Goal: Check status: Check status

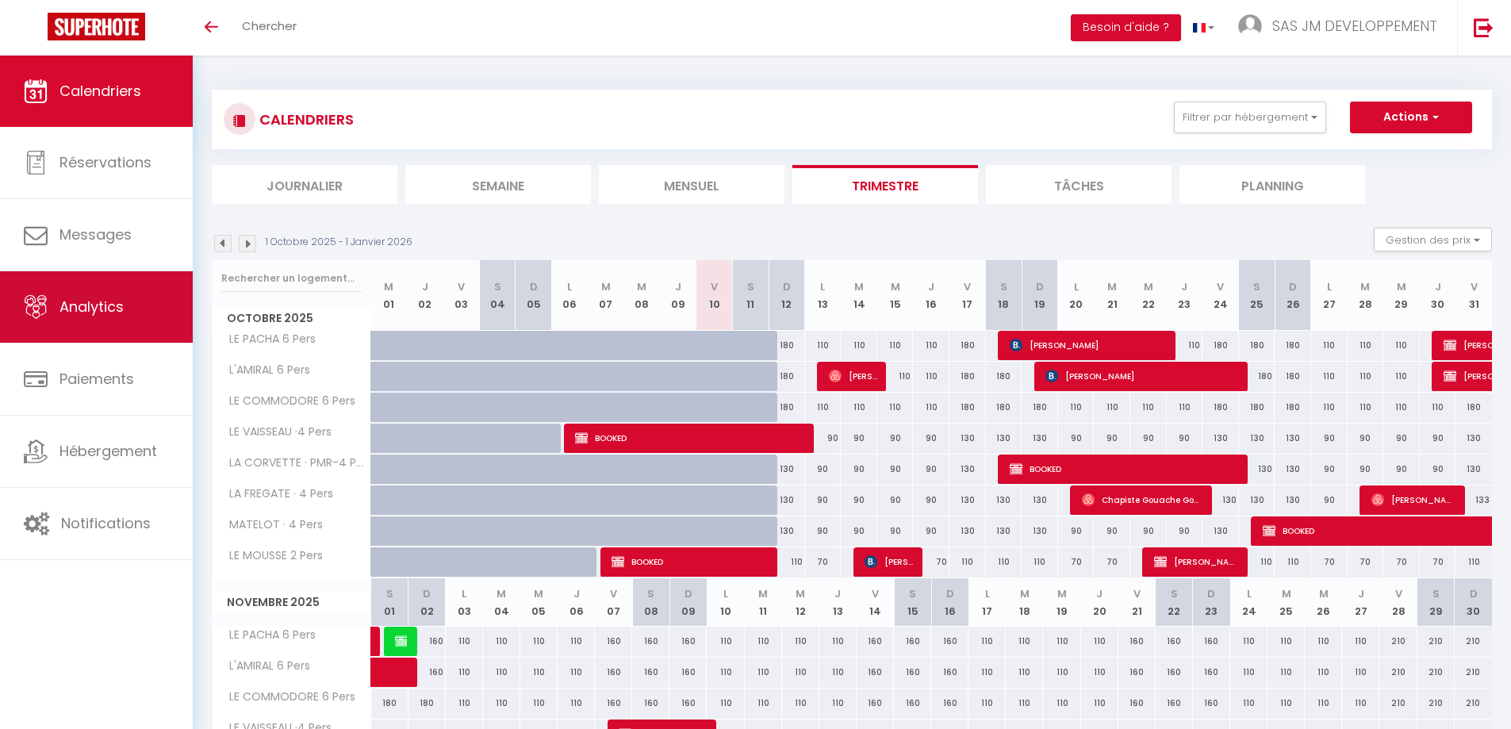
click at [74, 310] on span "Analytics" at bounding box center [91, 307] width 64 height 20
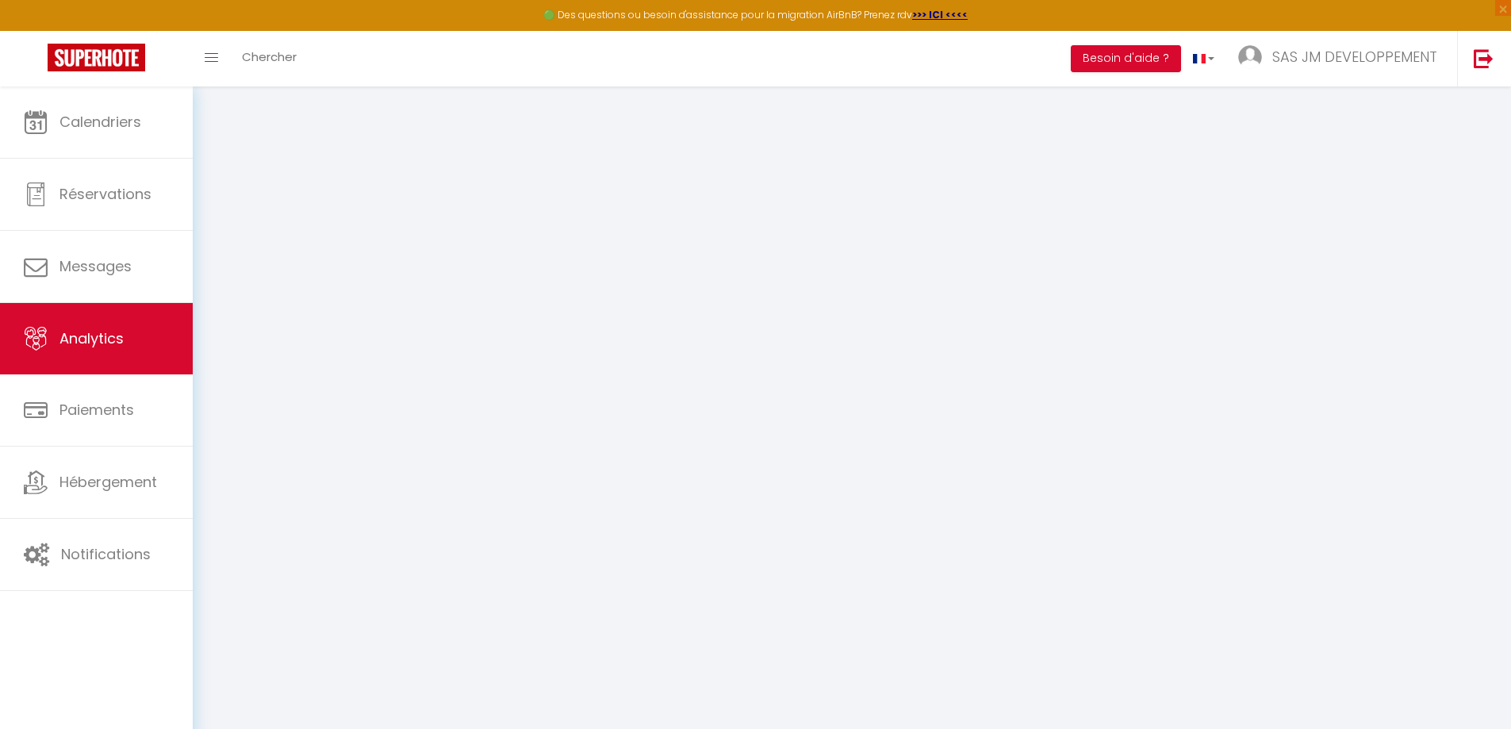
select select "2025"
select select "10"
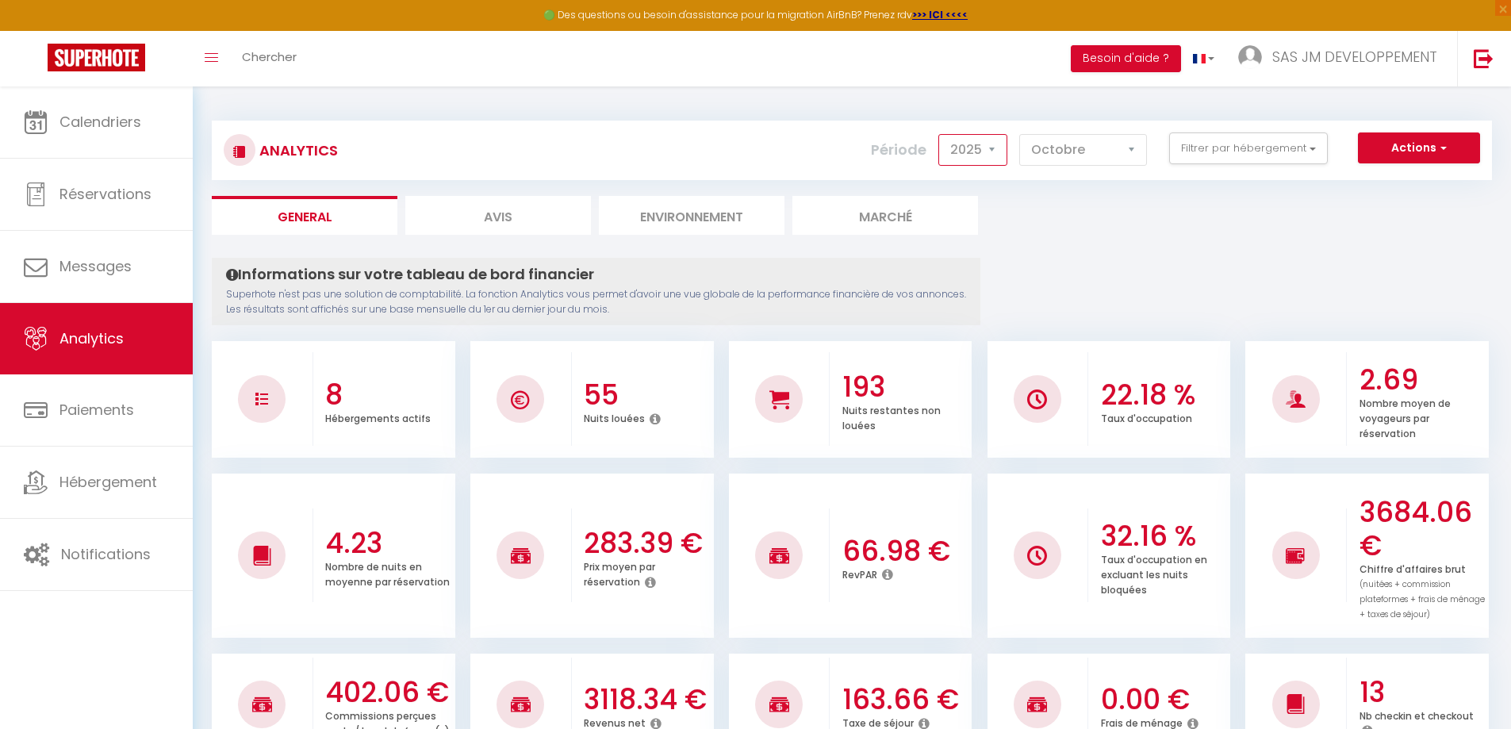
click at [996, 146] on select "2014 2015 2016 2017 2018 2019 2020 2021 2022 2023 2024 2025 2026 2027" at bounding box center [972, 150] width 69 height 32
select select "2024"
click at [940, 134] on select "2014 2015 2016 2017 2018 2019 2020 2021 2022 2023 2024 2025 2026 2027" at bounding box center [972, 150] width 69 height 32
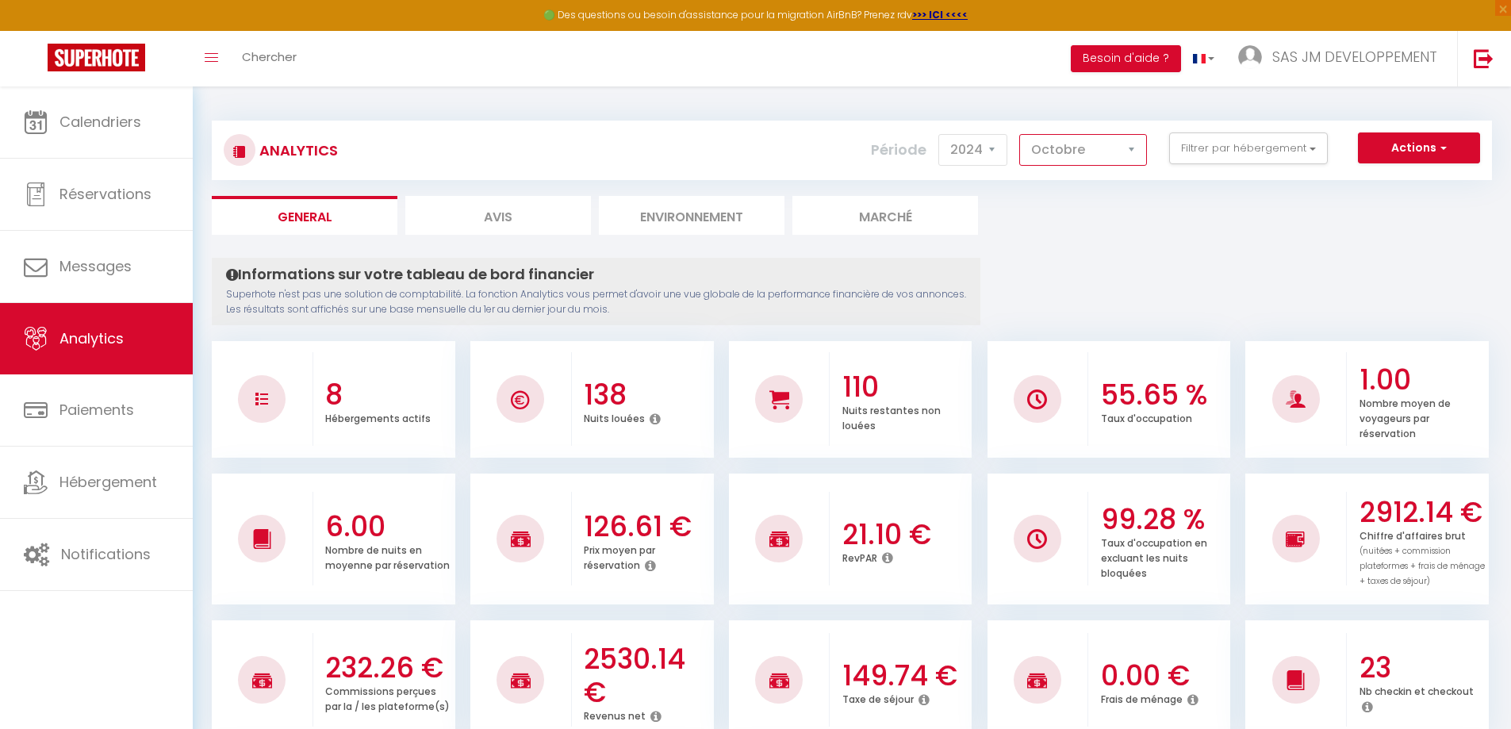
click at [1139, 148] on select "[PERSON_NAME] Mars Avril Mai Juin Juillet Août Septembre Octobre Novembre Décem…" at bounding box center [1083, 150] width 128 height 32
select select "11"
click at [1020, 134] on select "[PERSON_NAME] Mars Avril Mai Juin Juillet Août Septembre Octobre Novembre Décem…" at bounding box center [1083, 150] width 128 height 32
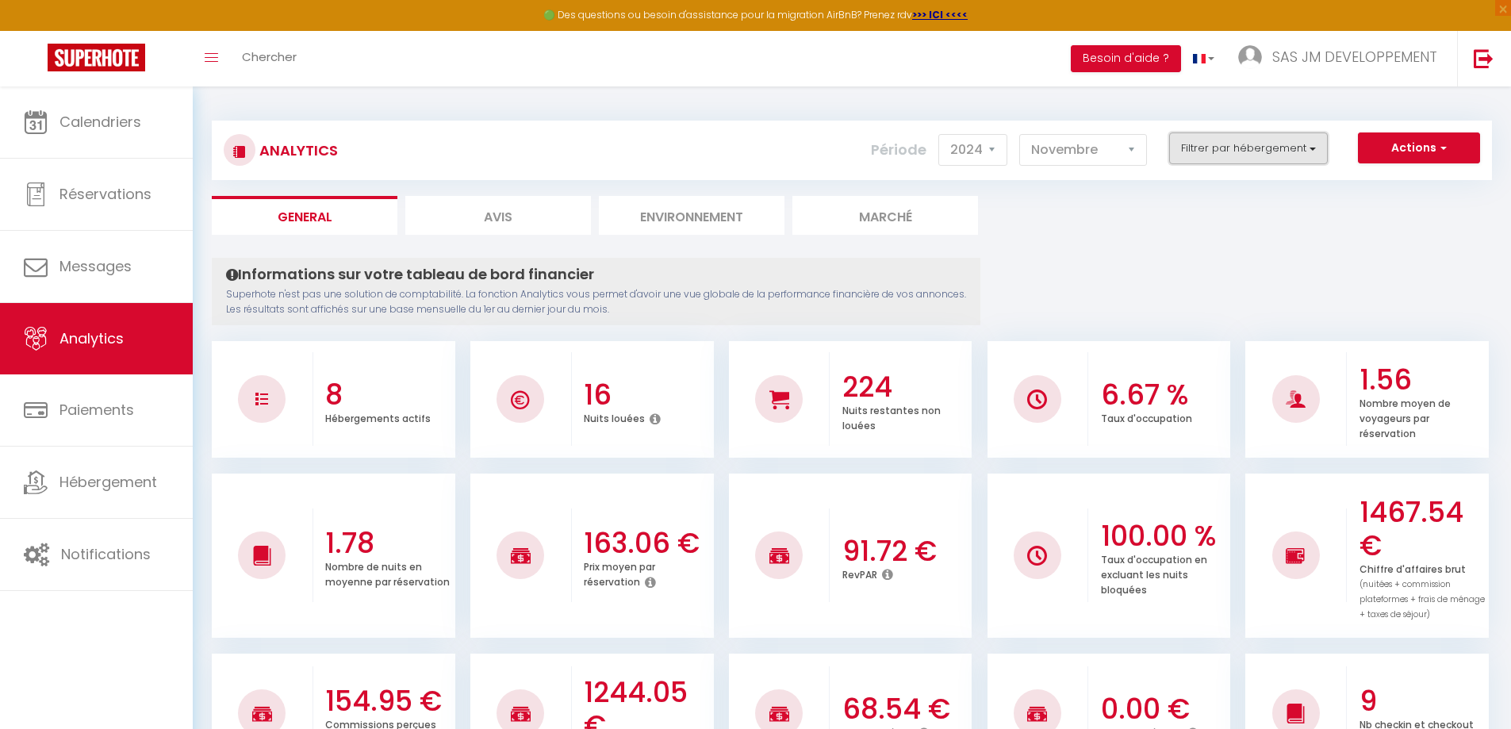
click at [1313, 143] on button "Filtrer par hébergement" at bounding box center [1248, 148] width 159 height 32
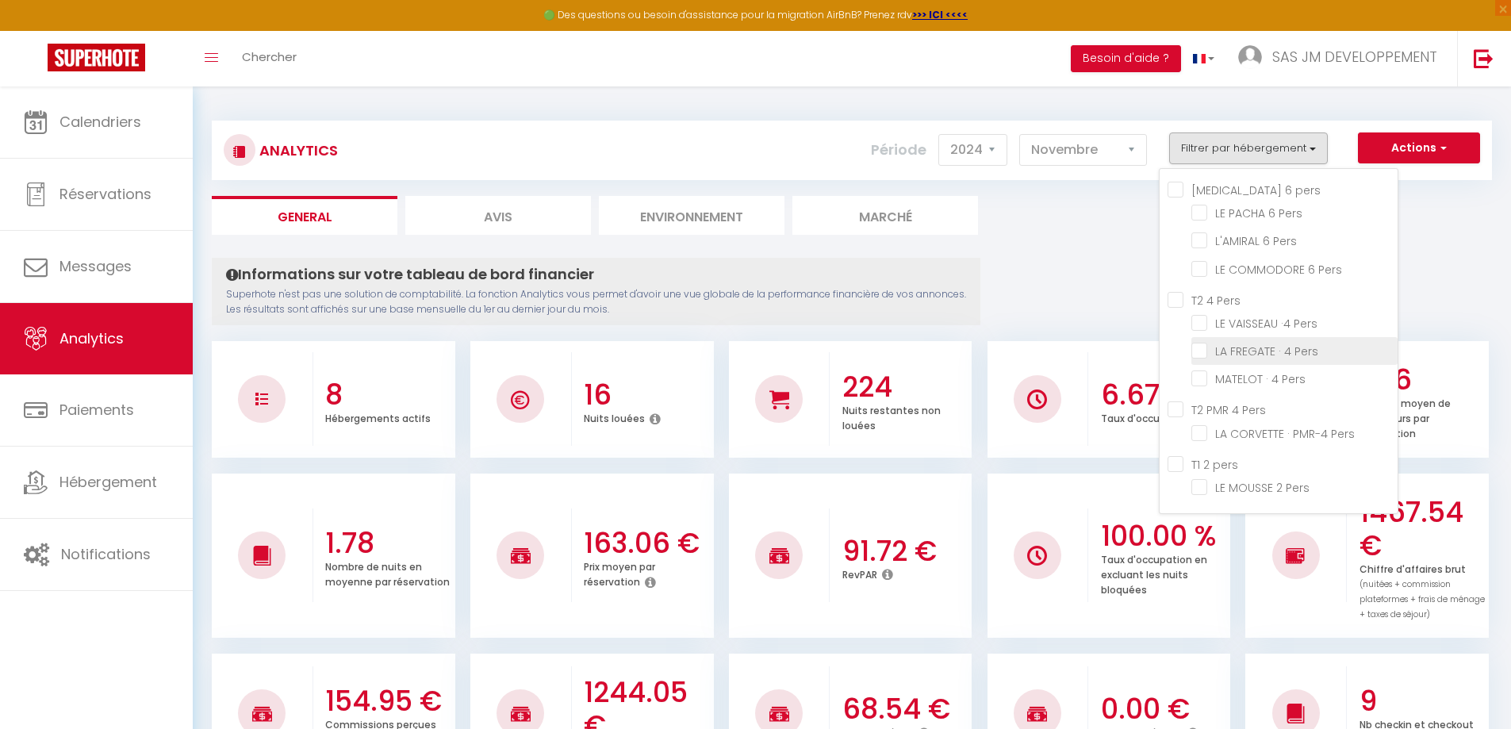
click at [1199, 354] on Pers "checkbox" at bounding box center [1294, 350] width 206 height 16
checkbox Pers "true"
checkbox Pers "false"
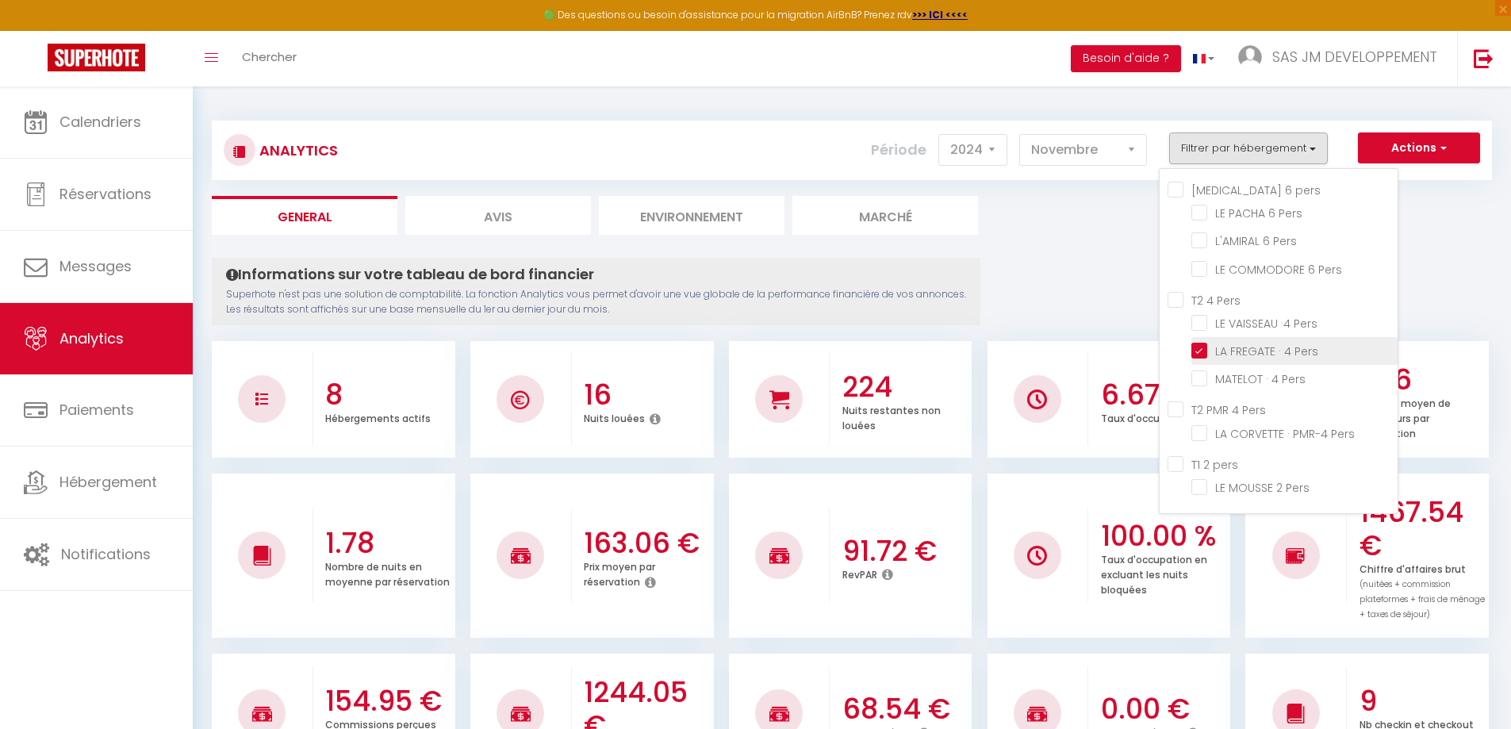
checkbox Pers "false"
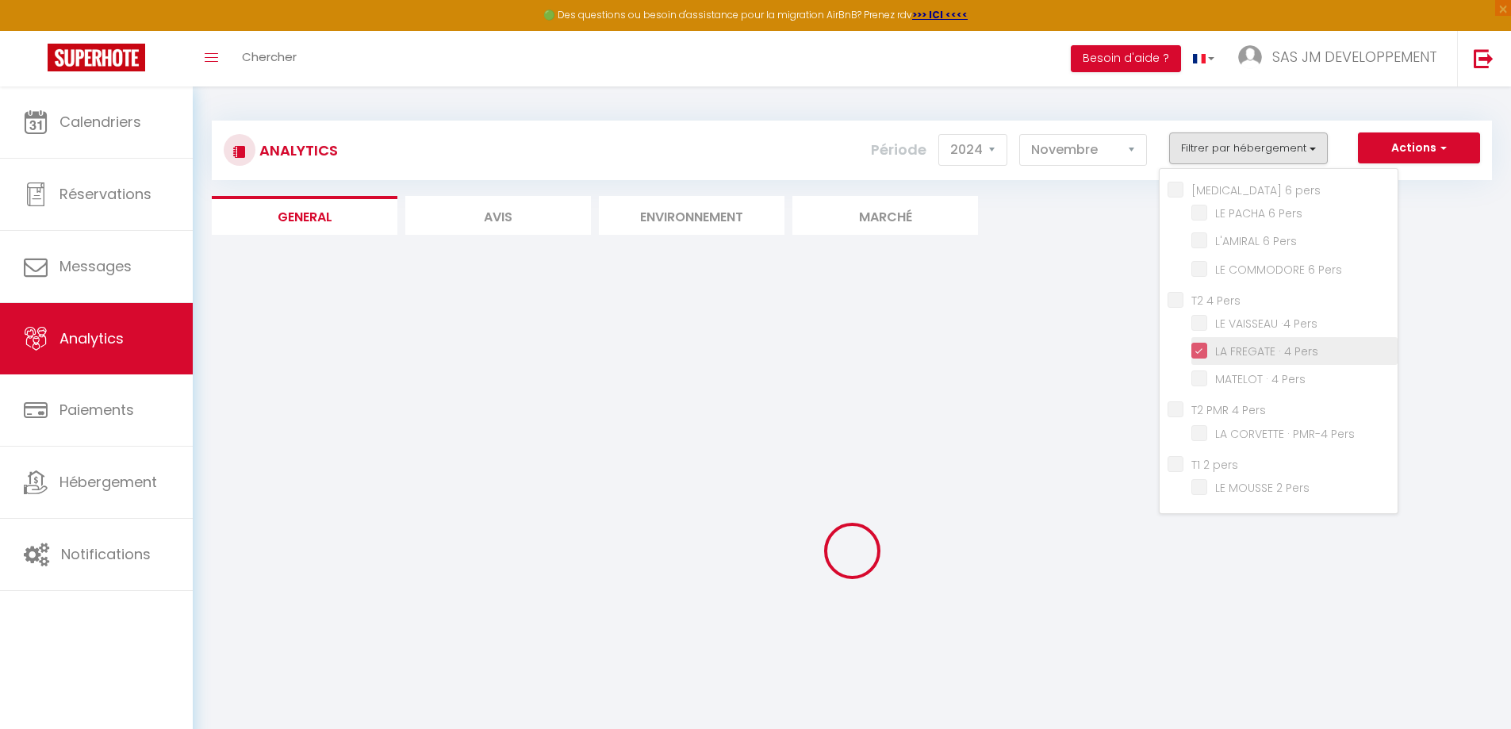
checkbox Pers "false"
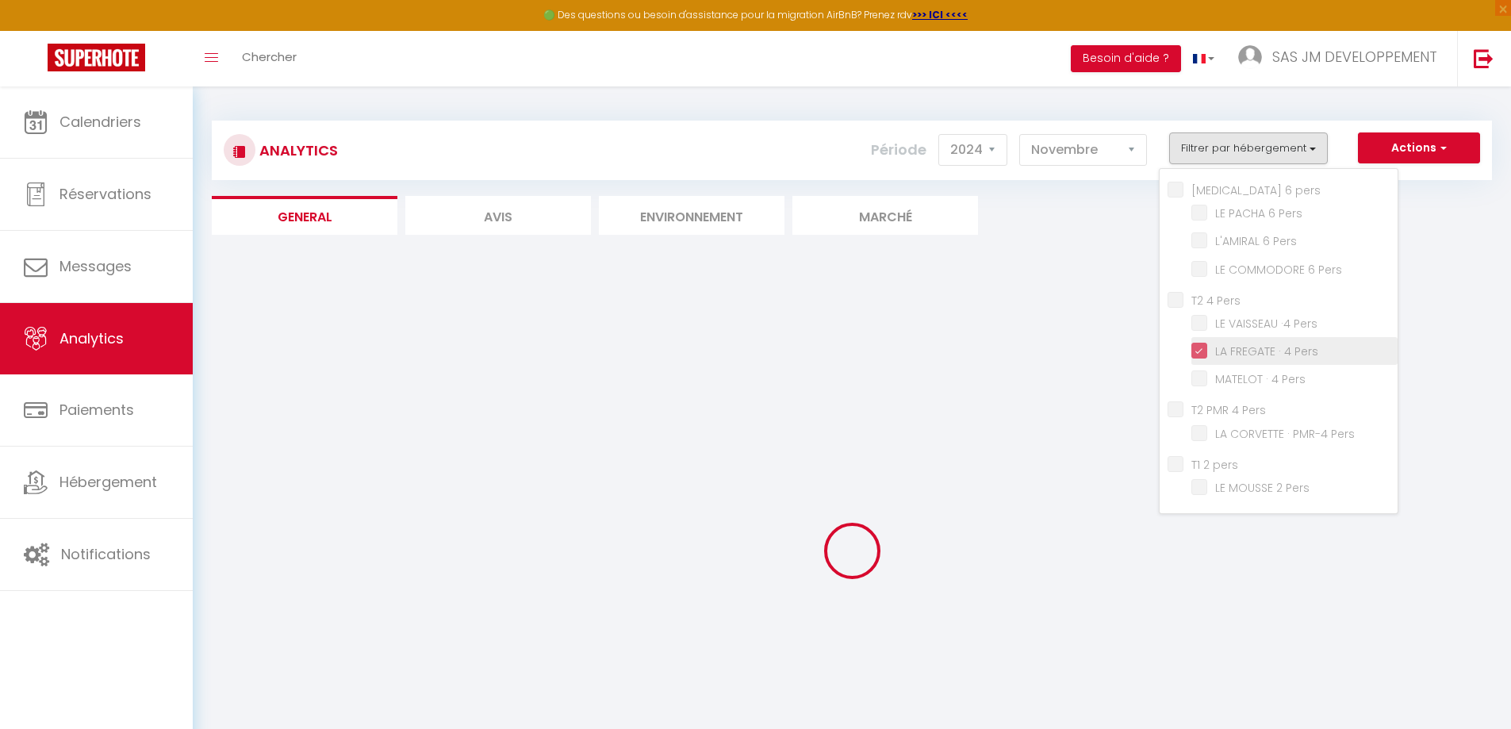
checkbox Pers "false"
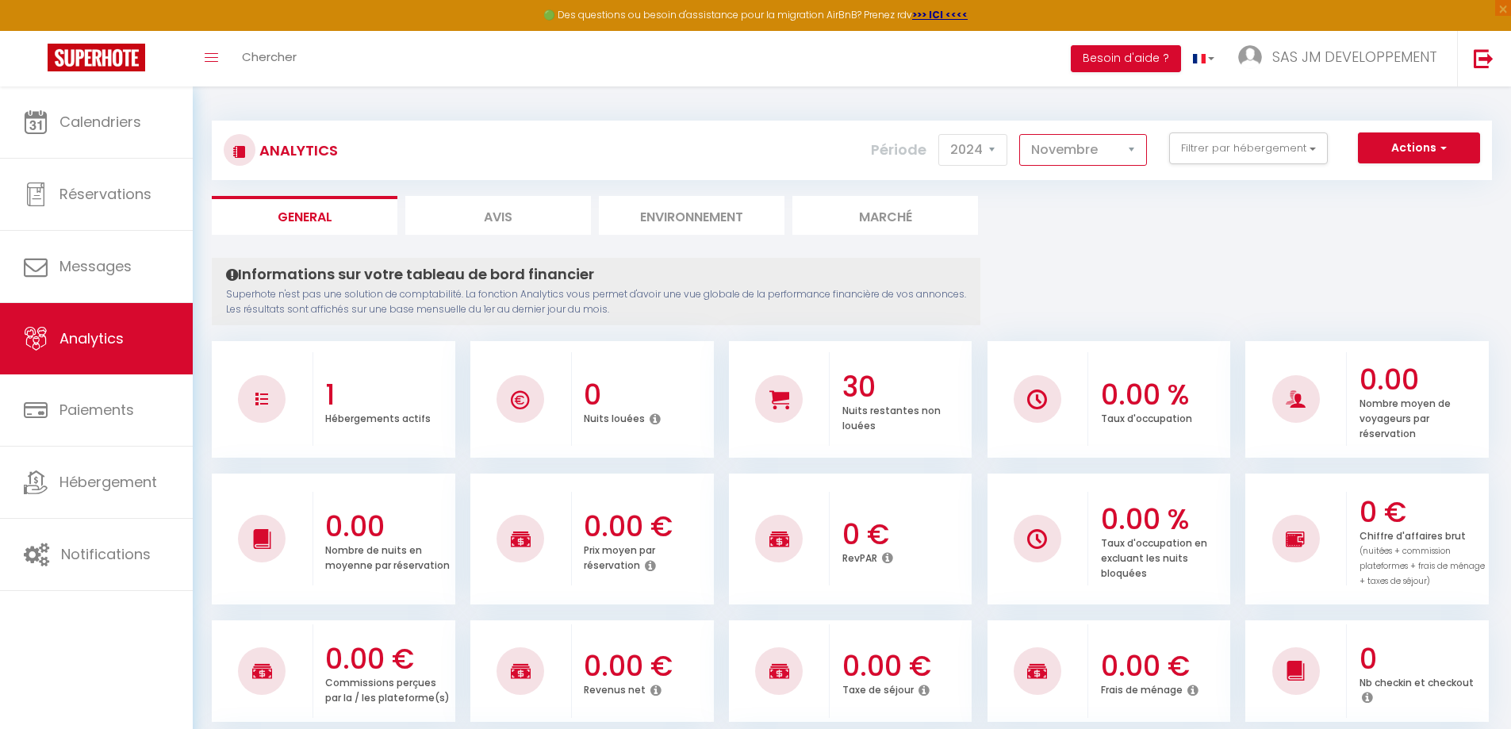
click at [1134, 147] on select "[PERSON_NAME] Mars Avril Mai Juin Juillet Août Septembre Octobre Novembre Décem…" at bounding box center [1083, 150] width 128 height 32
click at [1001, 146] on select "2014 2015 2016 2017 2018 2019 2020 2021 2022 2023 2024 2025 2026 2027" at bounding box center [972, 150] width 69 height 32
select select "2025"
click at [940, 134] on select "2014 2015 2016 2017 2018 2019 2020 2021 2022 2023 2024 2025 2026 2027" at bounding box center [972, 150] width 69 height 32
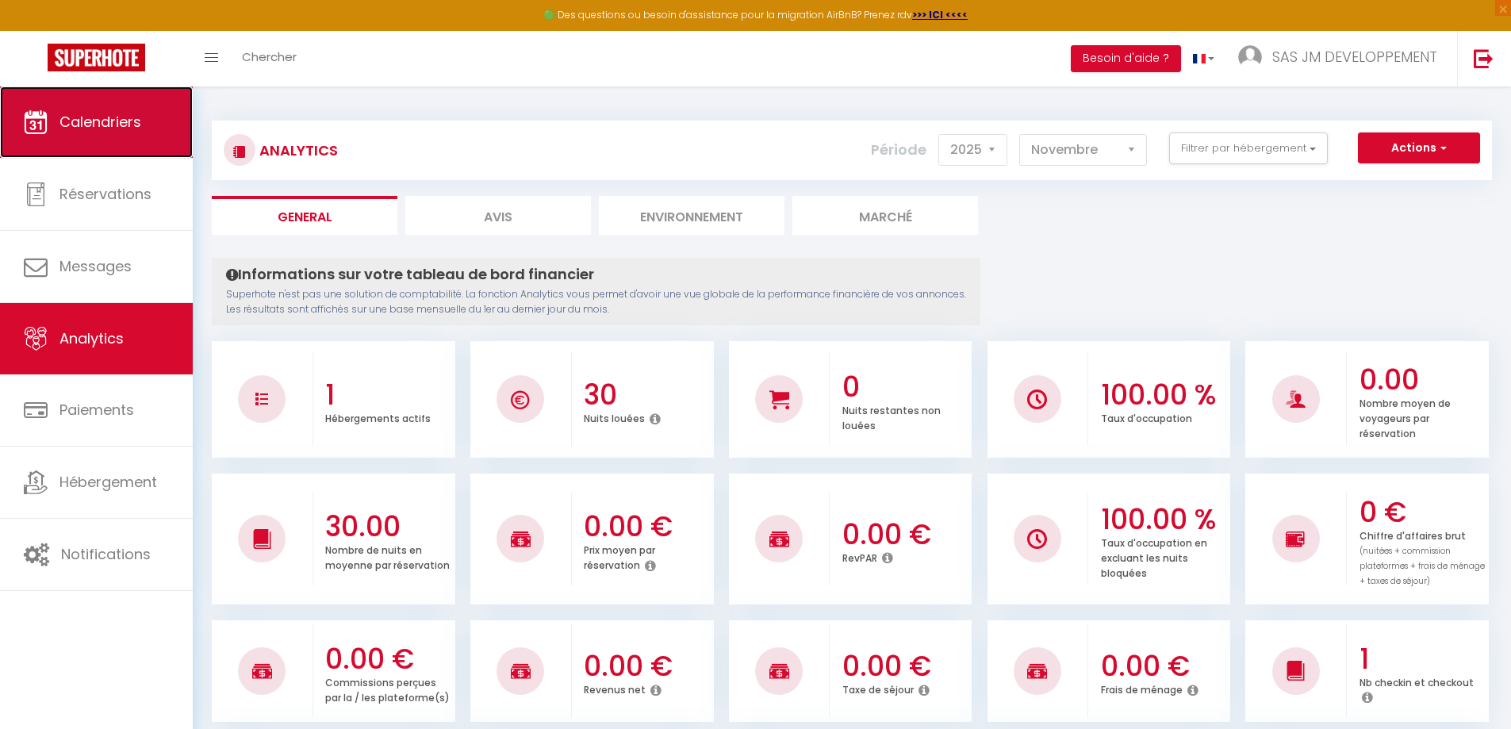
click at [86, 114] on span "Calendriers" at bounding box center [100, 122] width 82 height 20
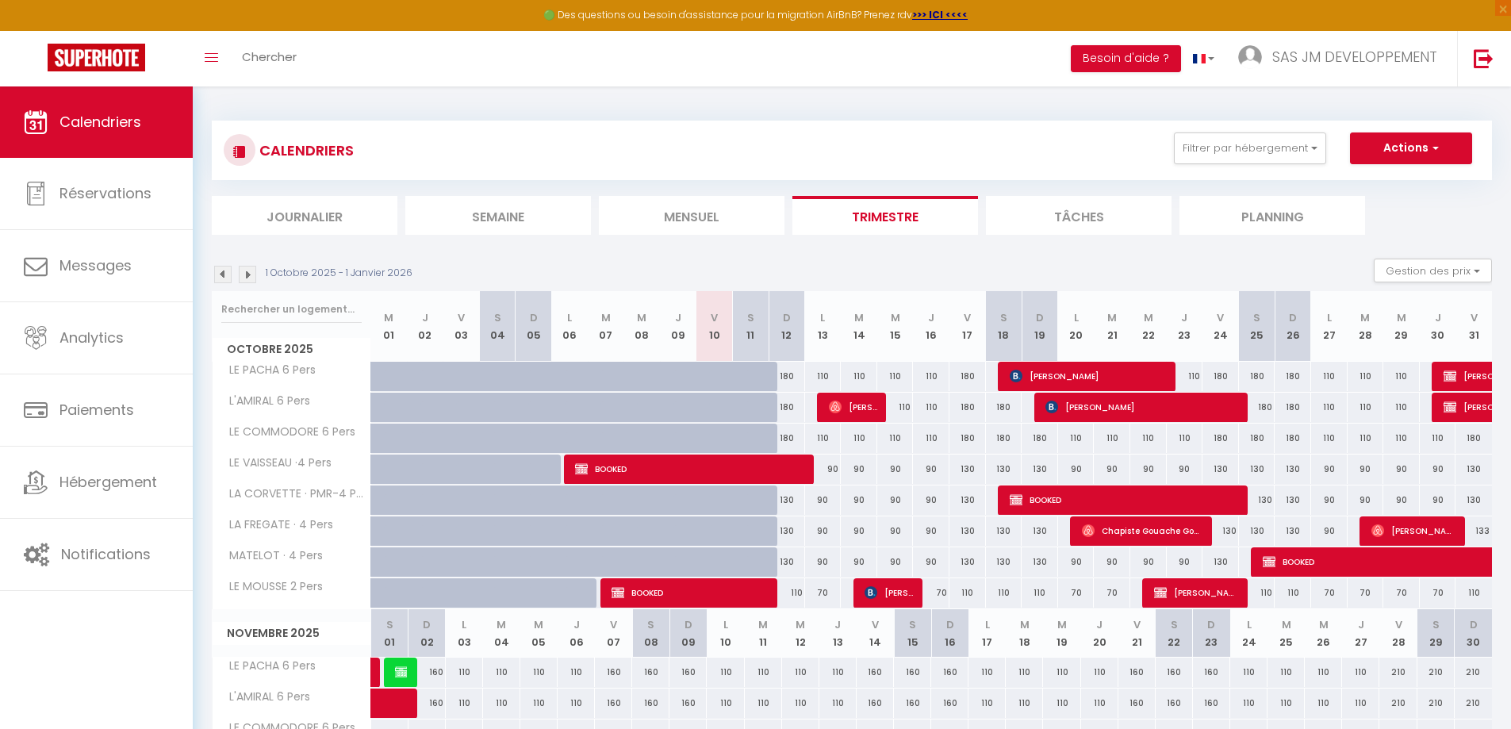
click at [225, 275] on img at bounding box center [222, 274] width 17 height 17
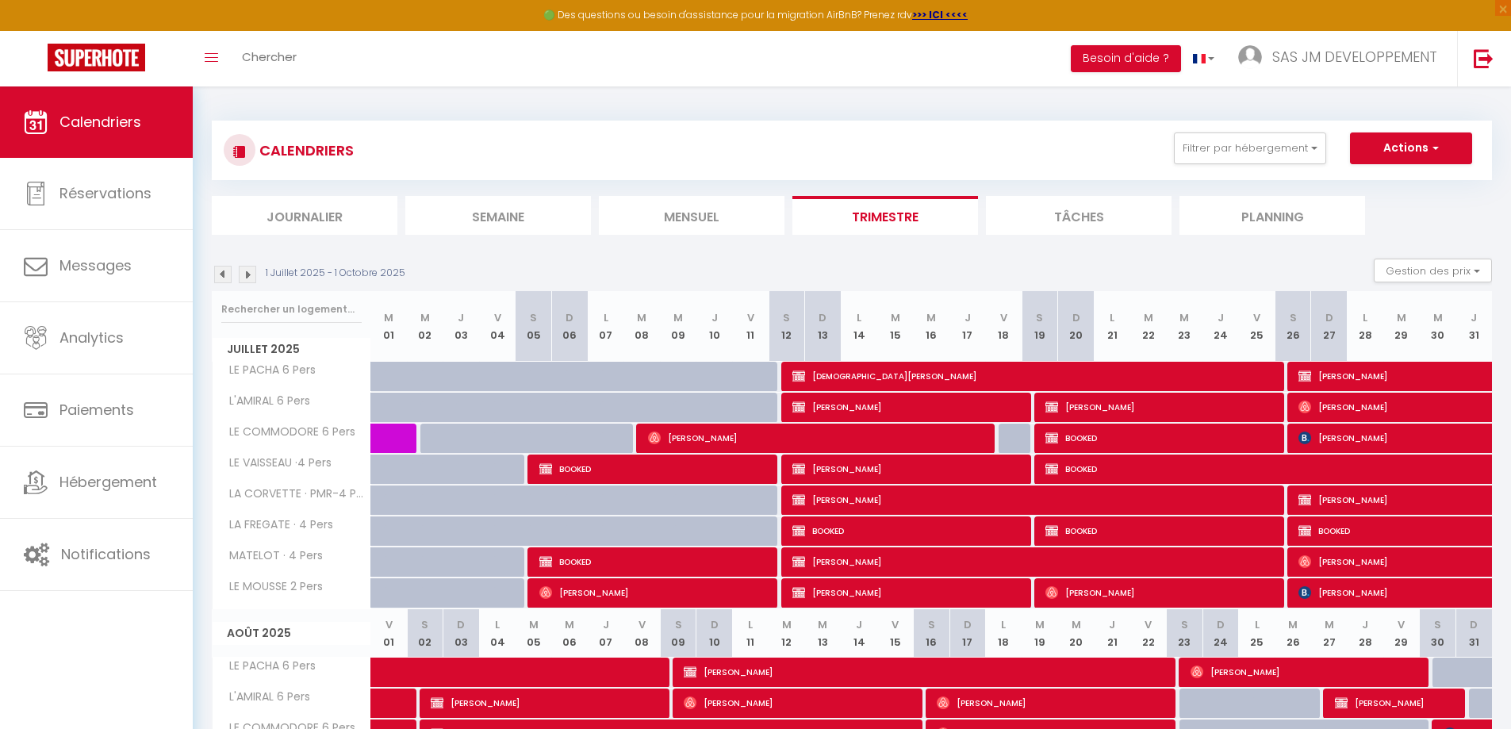
click at [227, 275] on img at bounding box center [222, 274] width 17 height 17
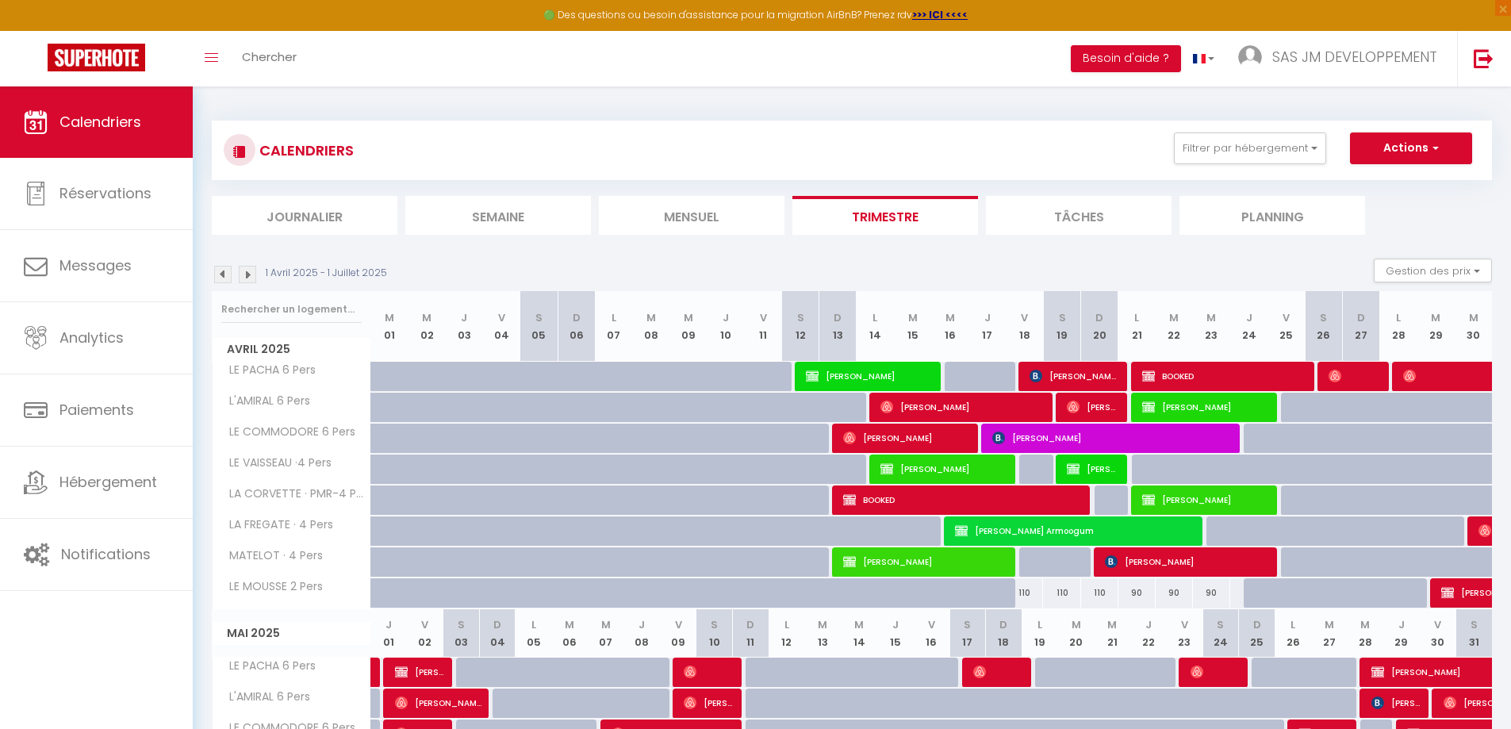
click at [227, 275] on img at bounding box center [222, 274] width 17 height 17
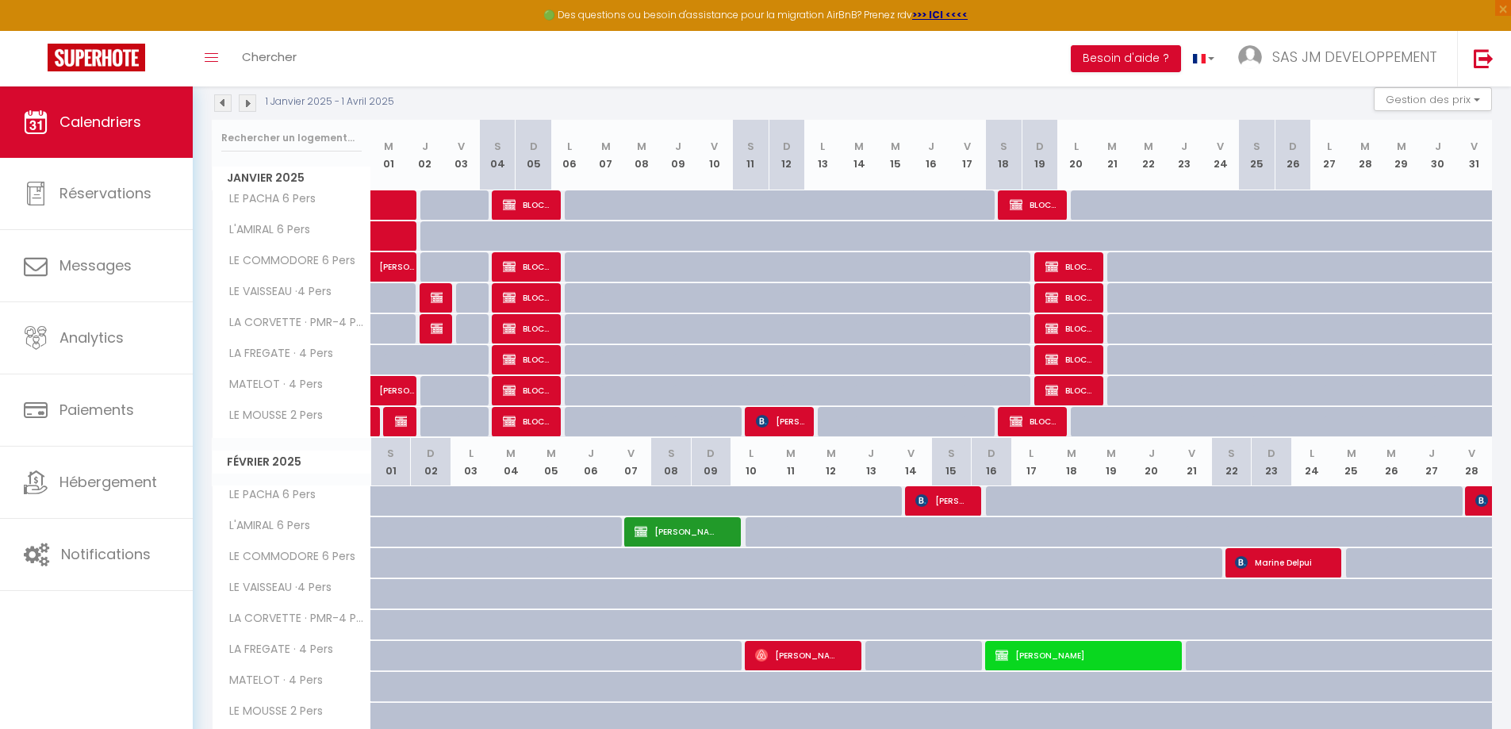
scroll to position [238, 0]
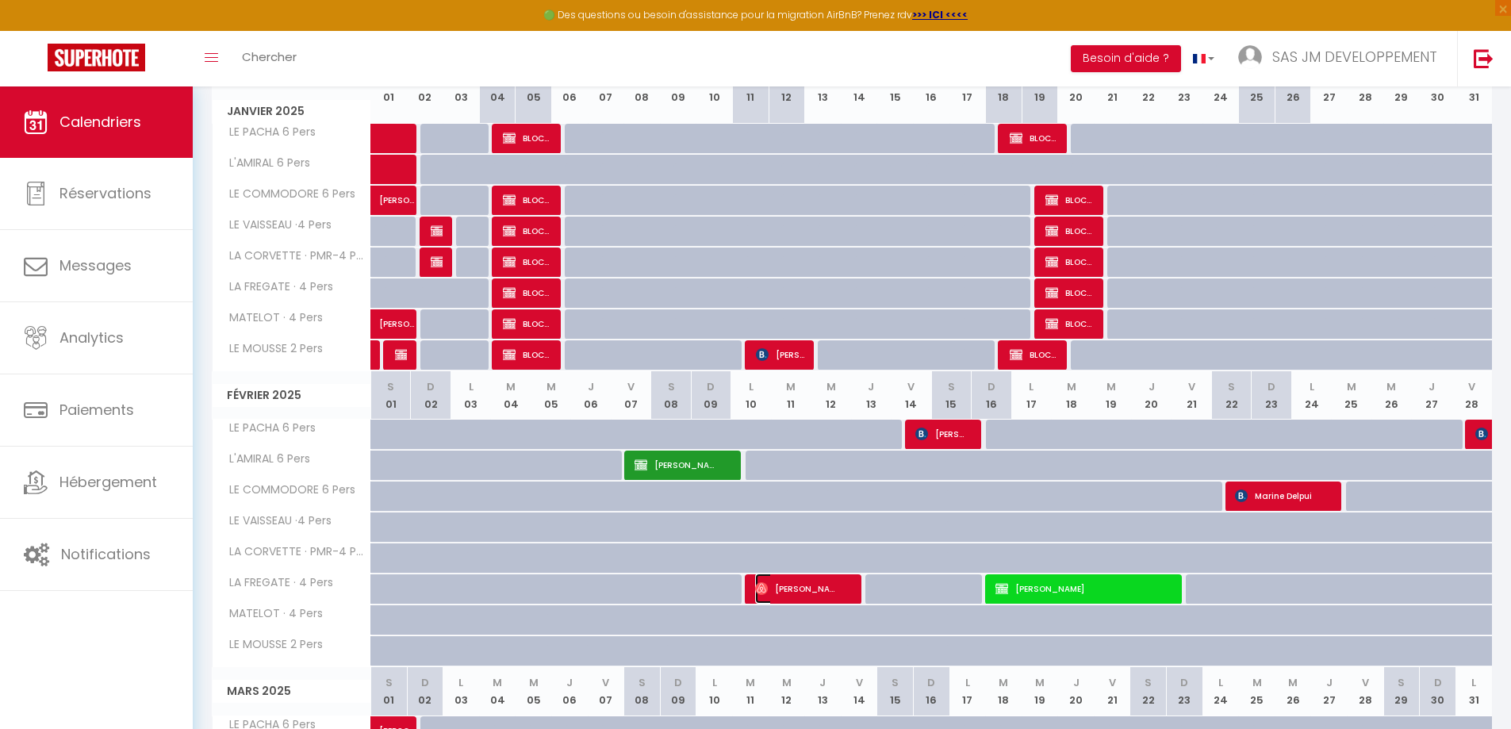
click at [810, 591] on span "[PERSON_NAME] Le Fur" at bounding box center [797, 589] width 85 height 30
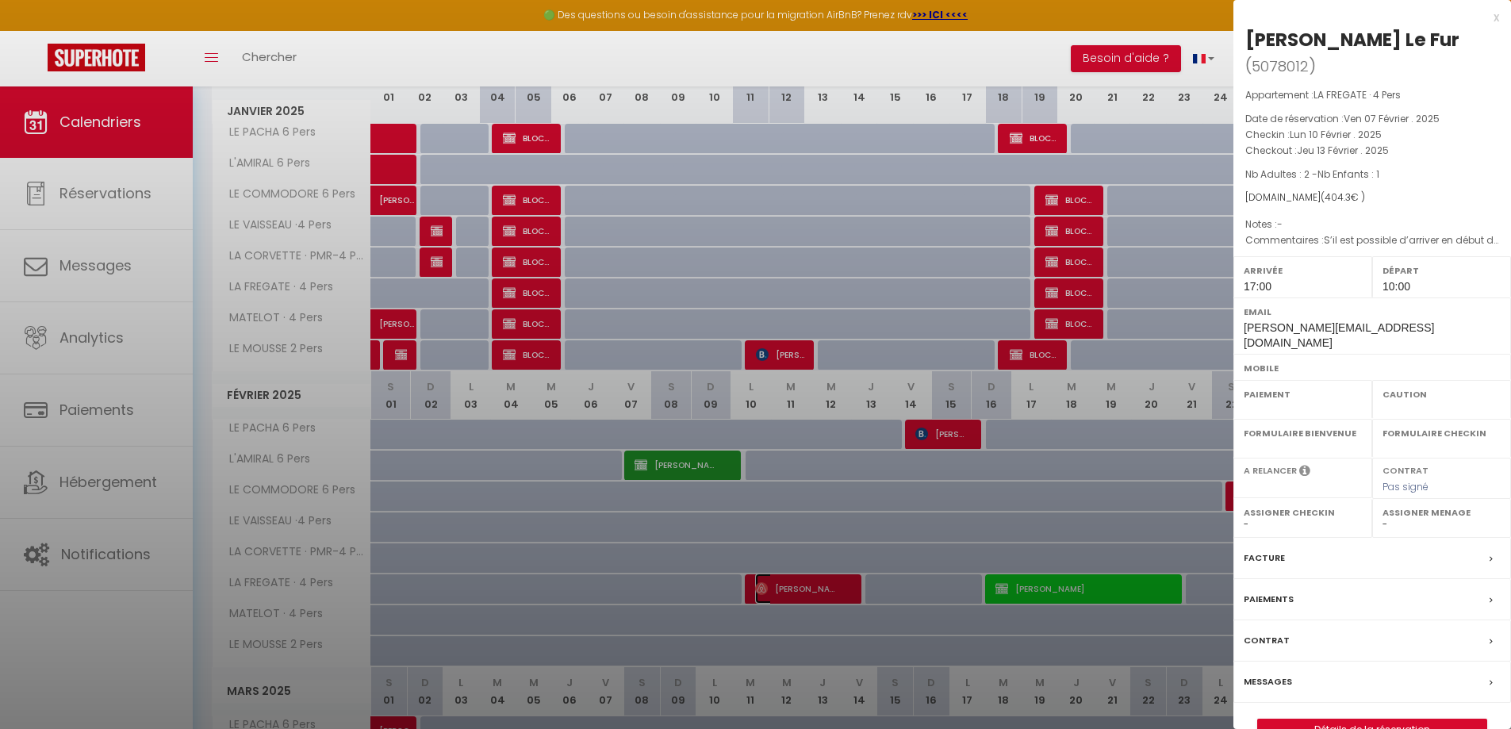
select select "OK"
select select "1"
select select "0"
select select "1"
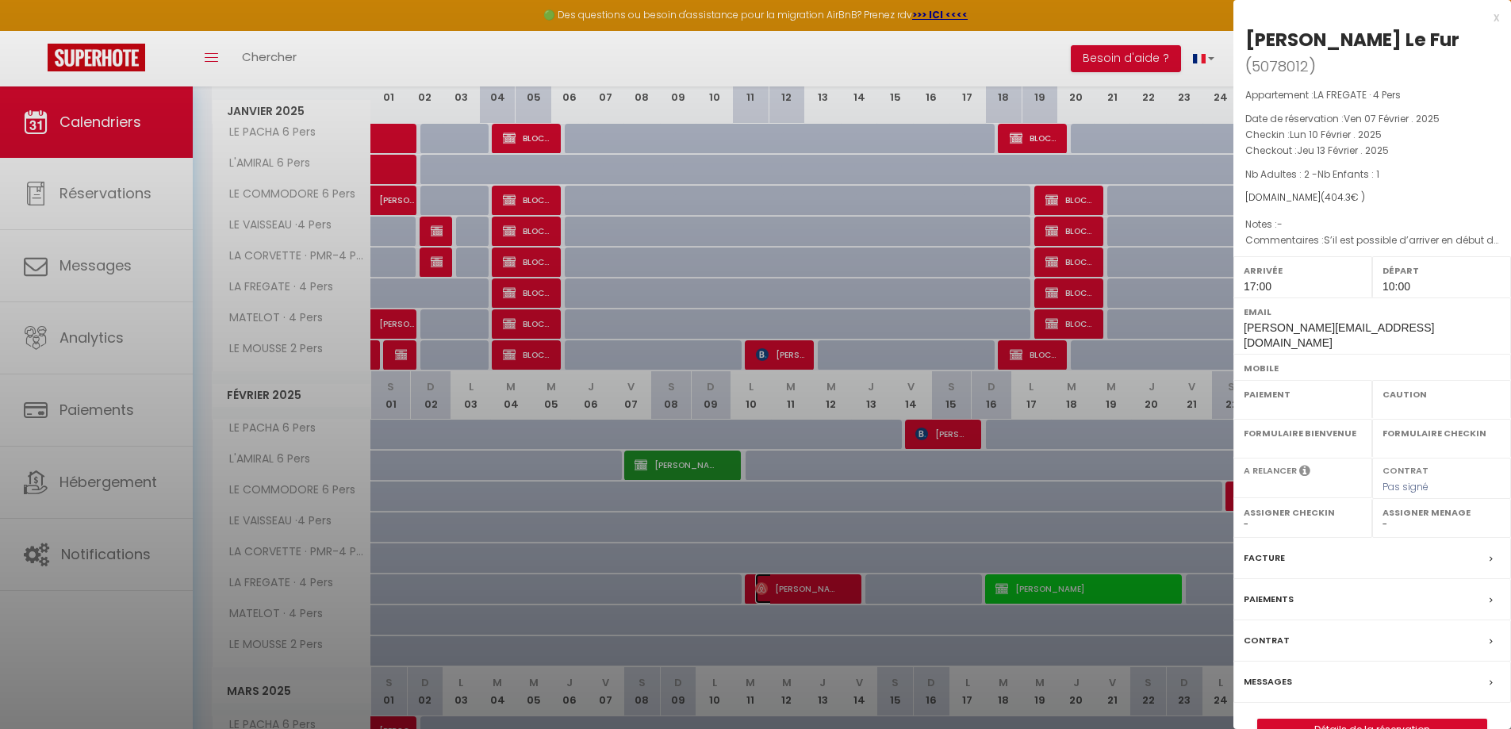
select select
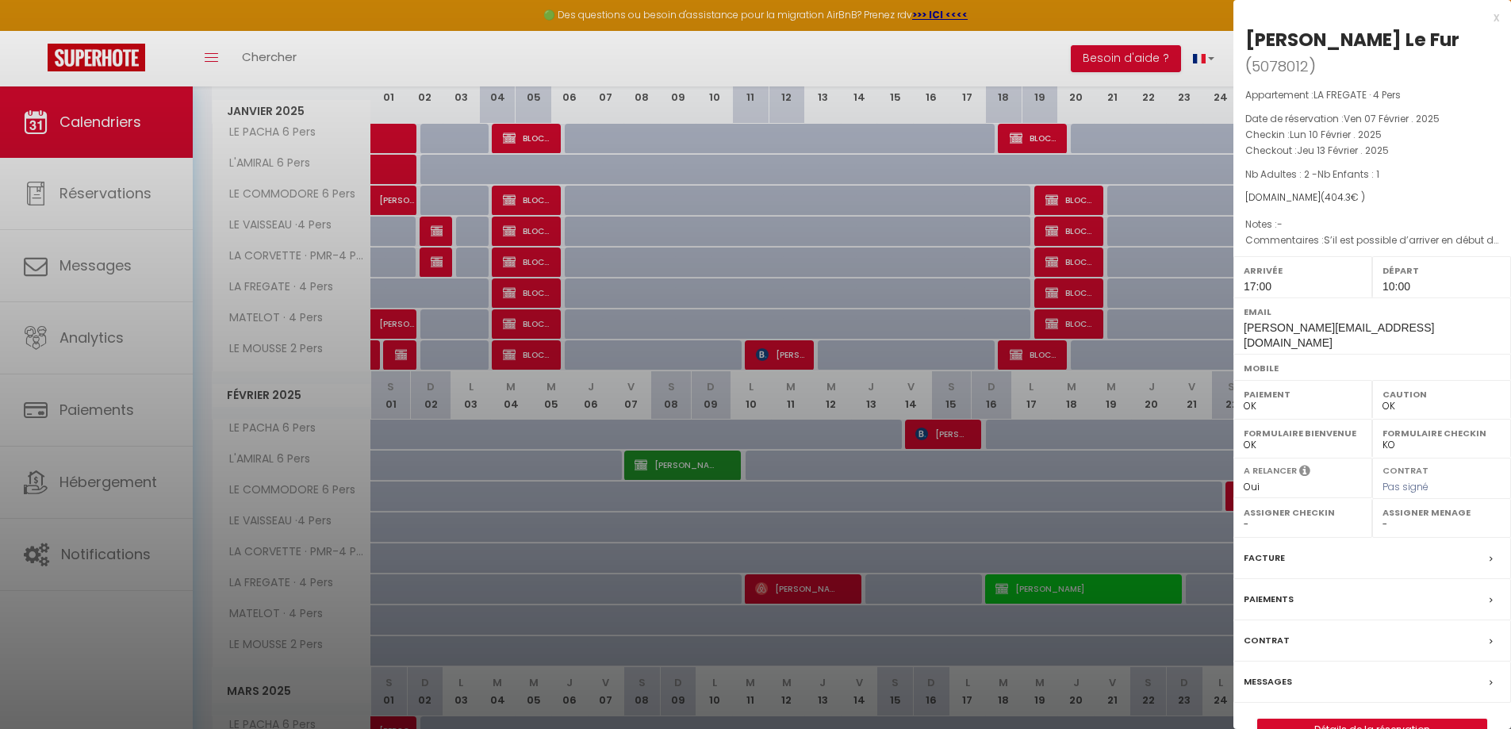
click at [1498, 21] on div "x" at bounding box center [1367, 17] width 266 height 19
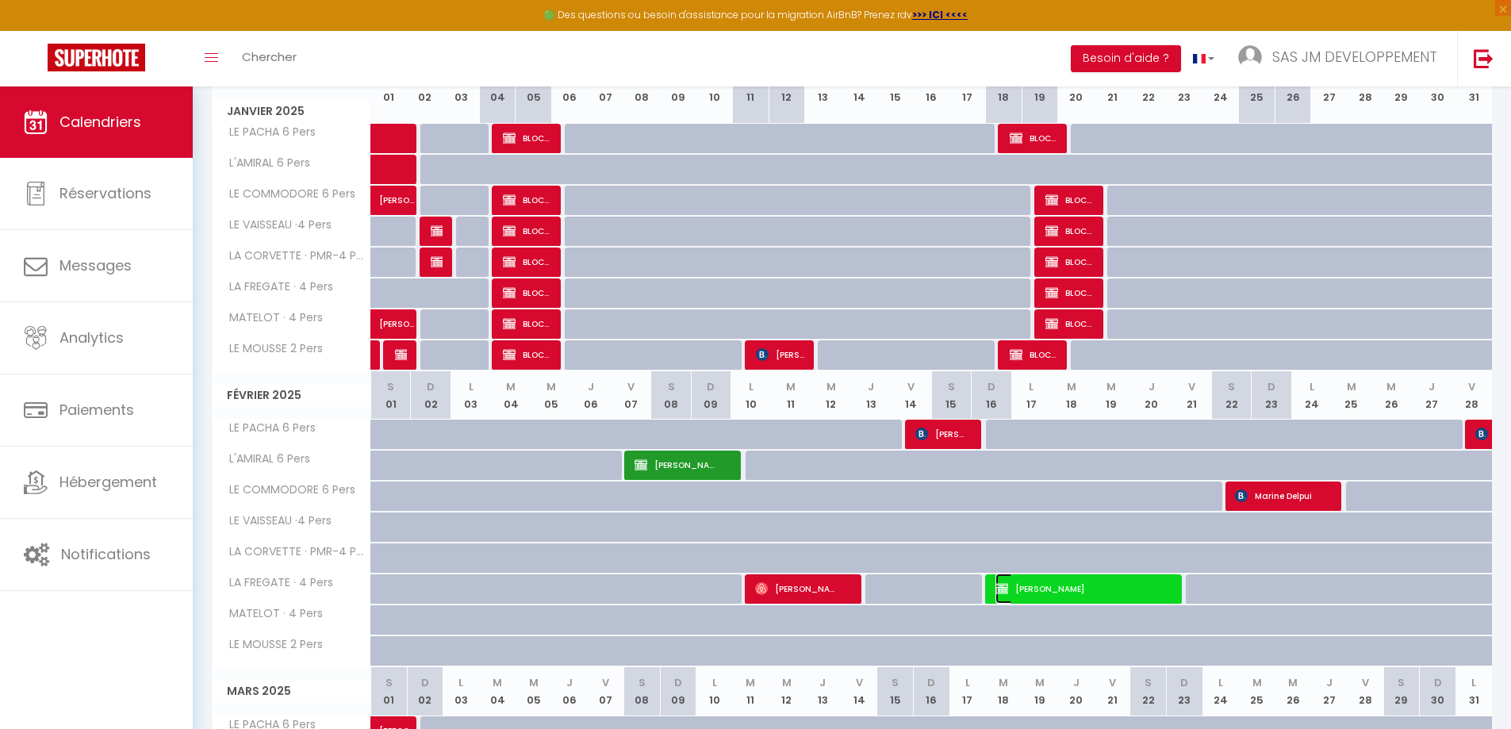
click at [1067, 593] on span "[PERSON_NAME]" at bounding box center [1075, 589] width 158 height 30
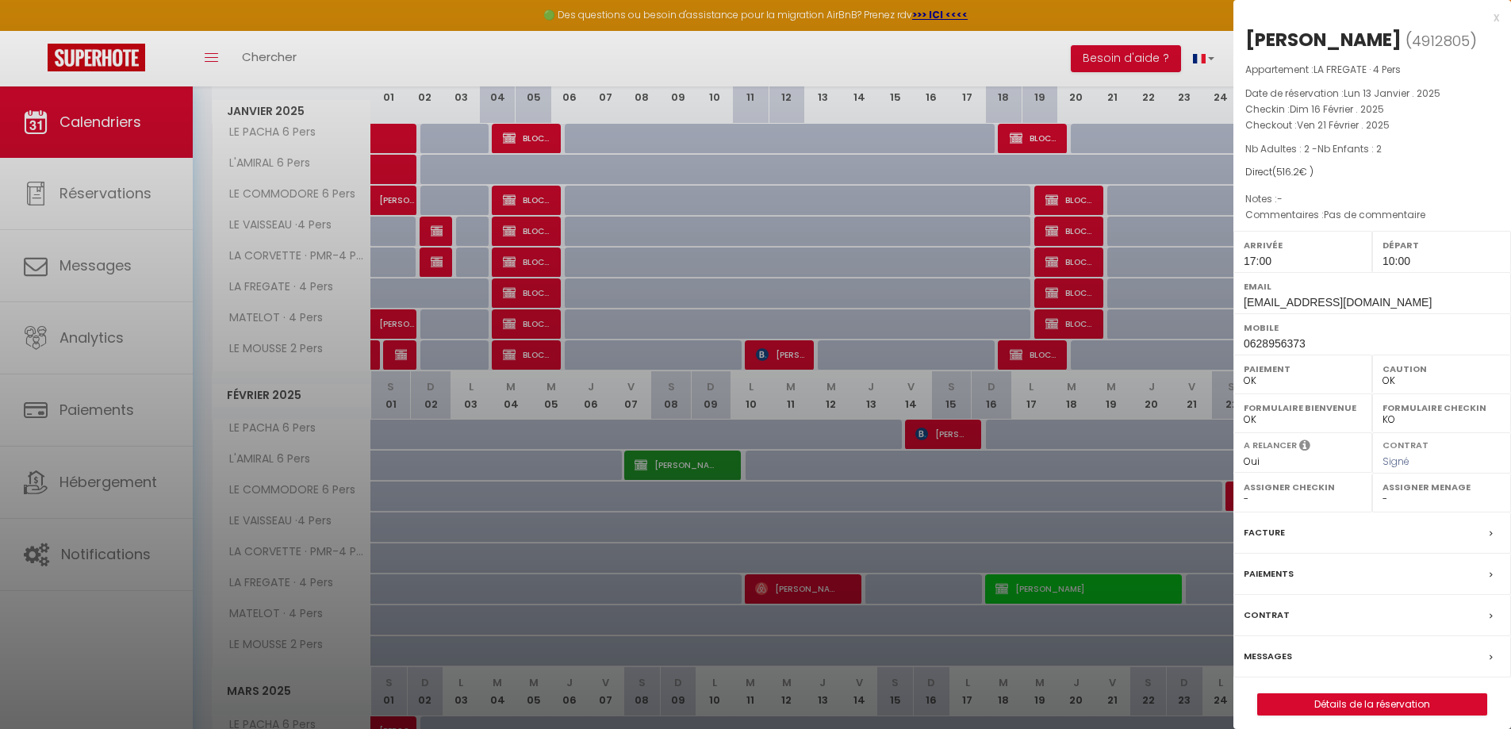
click at [1491, 17] on div "x" at bounding box center [1367, 17] width 266 height 19
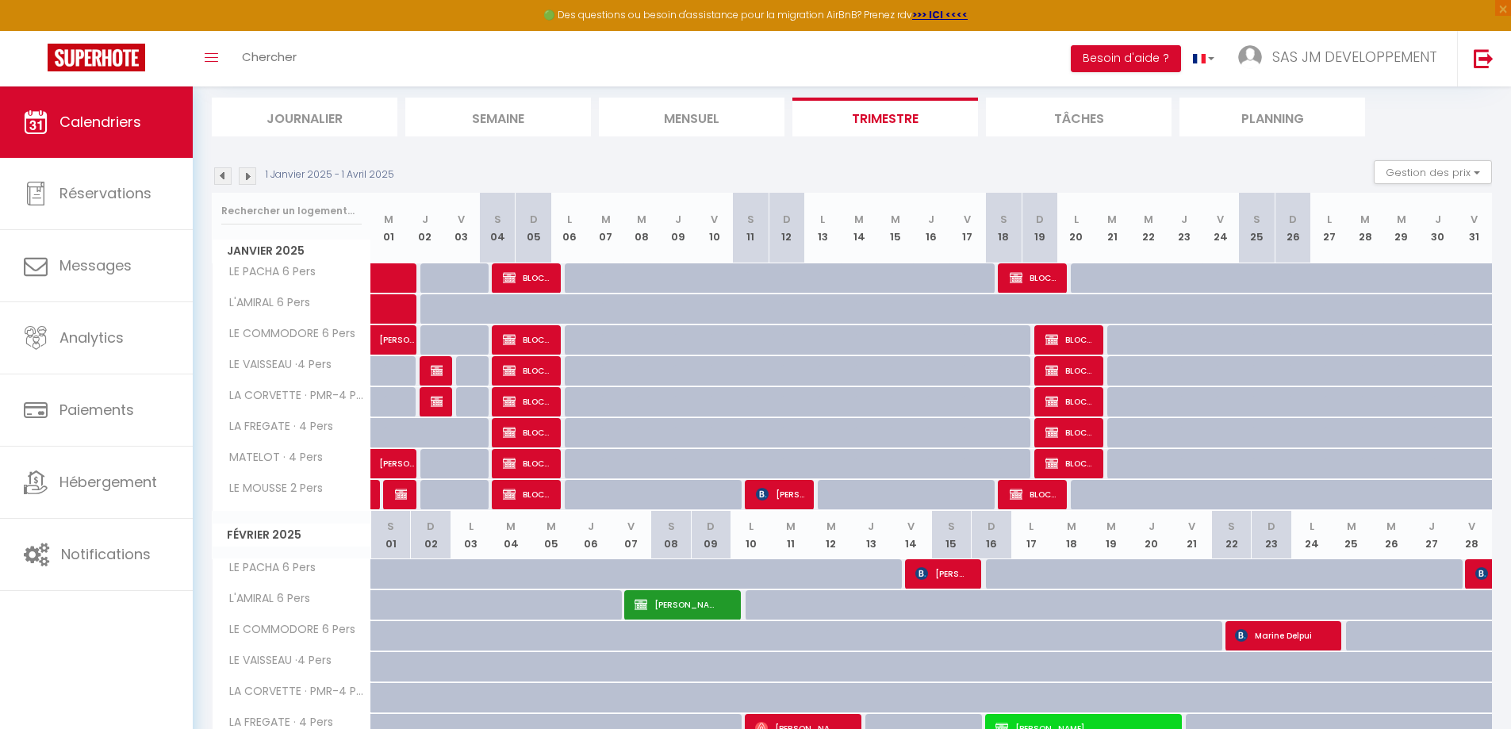
scroll to position [0, 0]
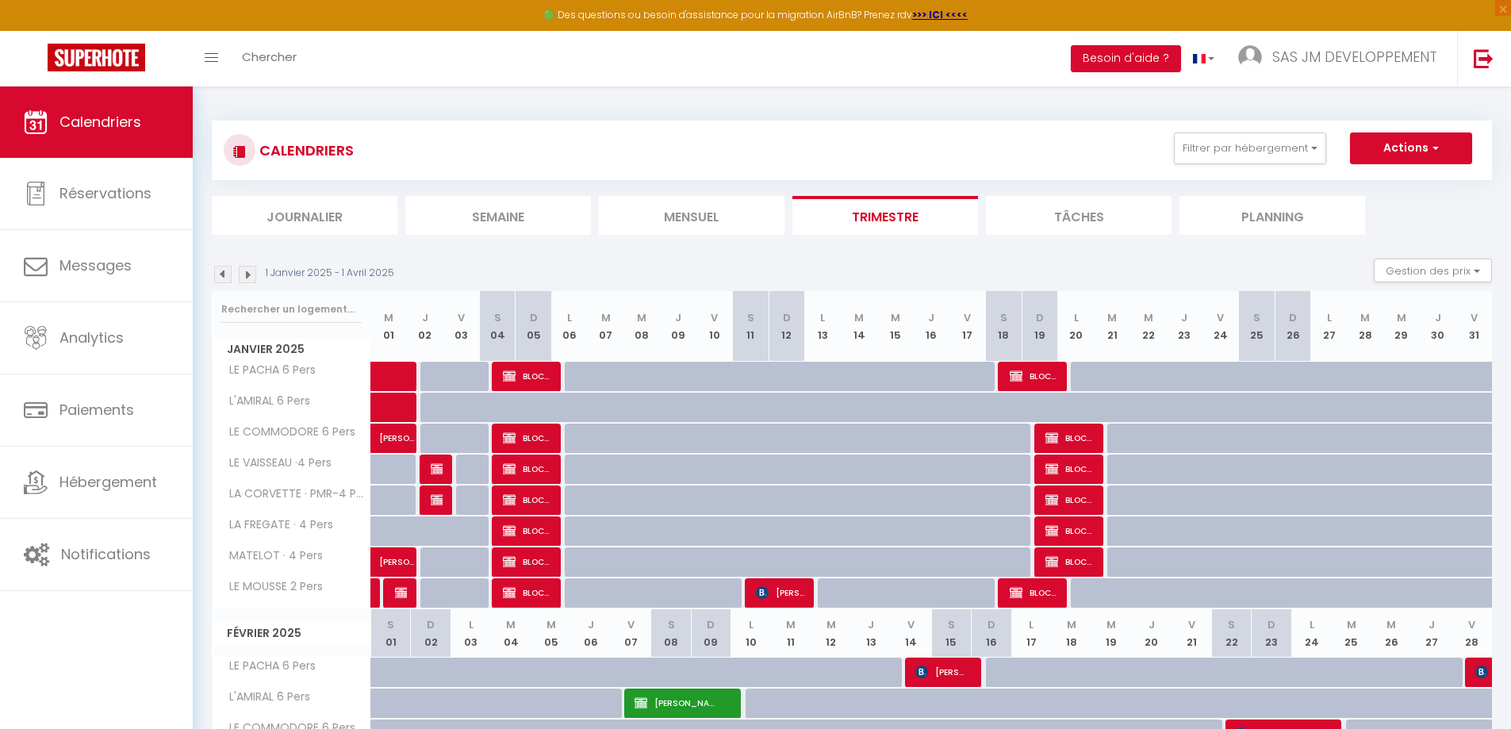
click at [221, 276] on img at bounding box center [222, 274] width 17 height 17
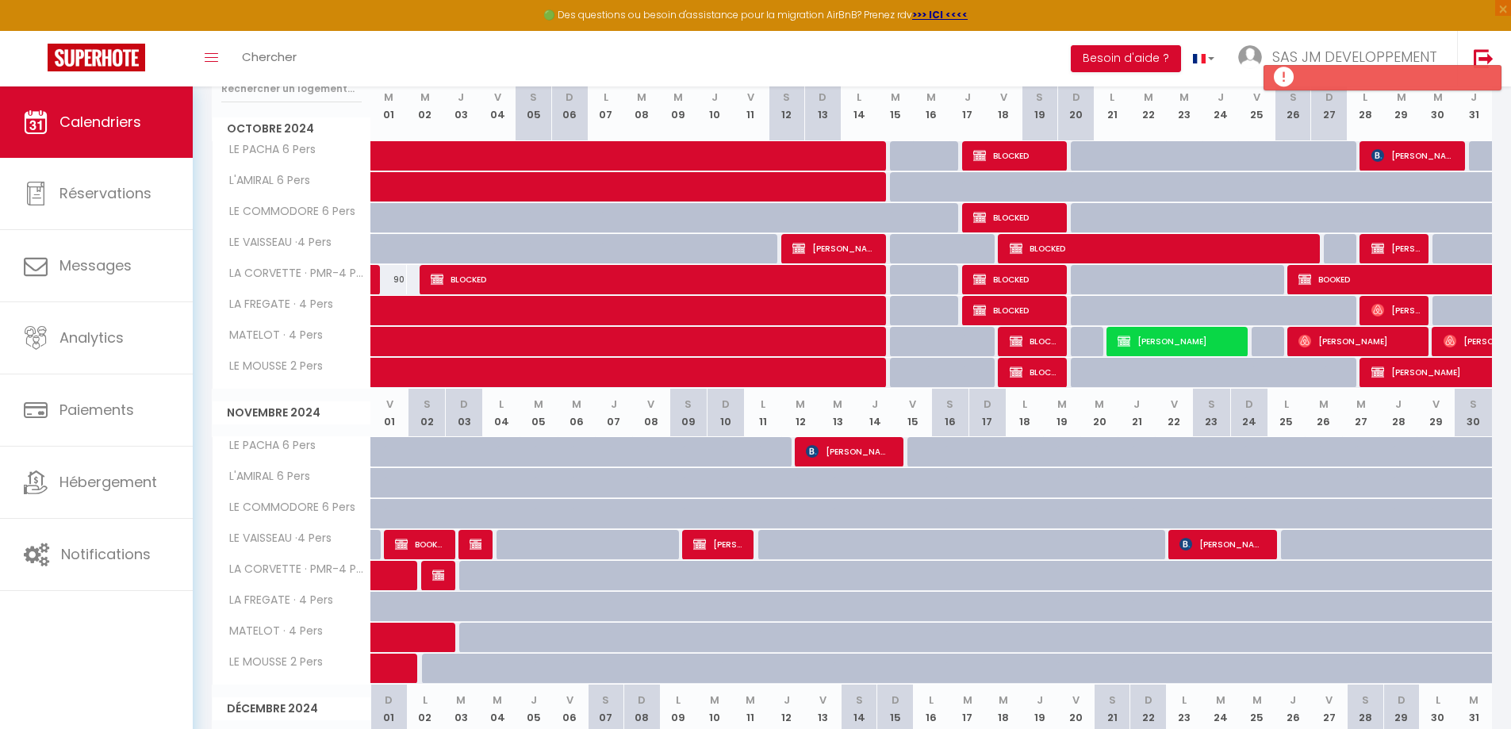
scroll to position [221, 0]
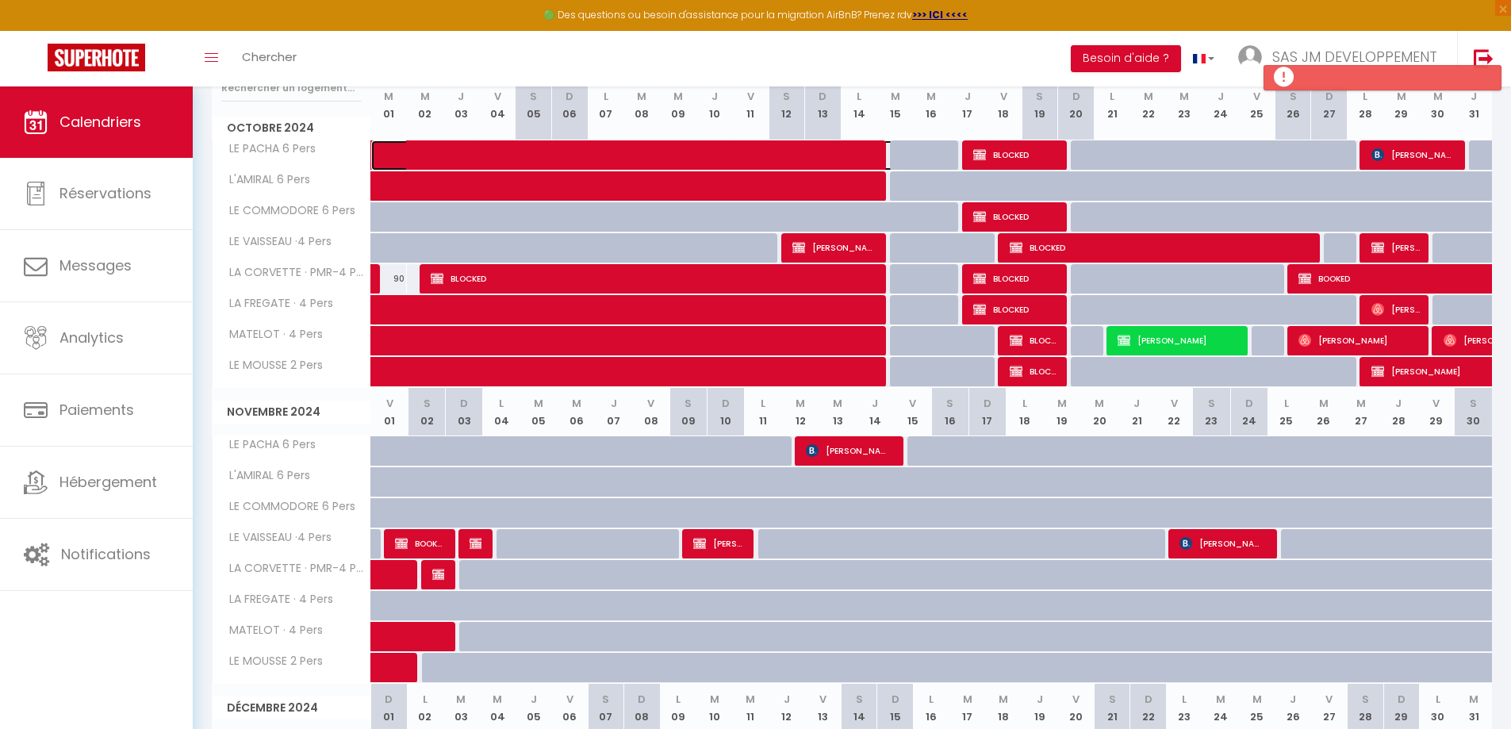
click at [639, 148] on span at bounding box center [650, 155] width 511 height 30
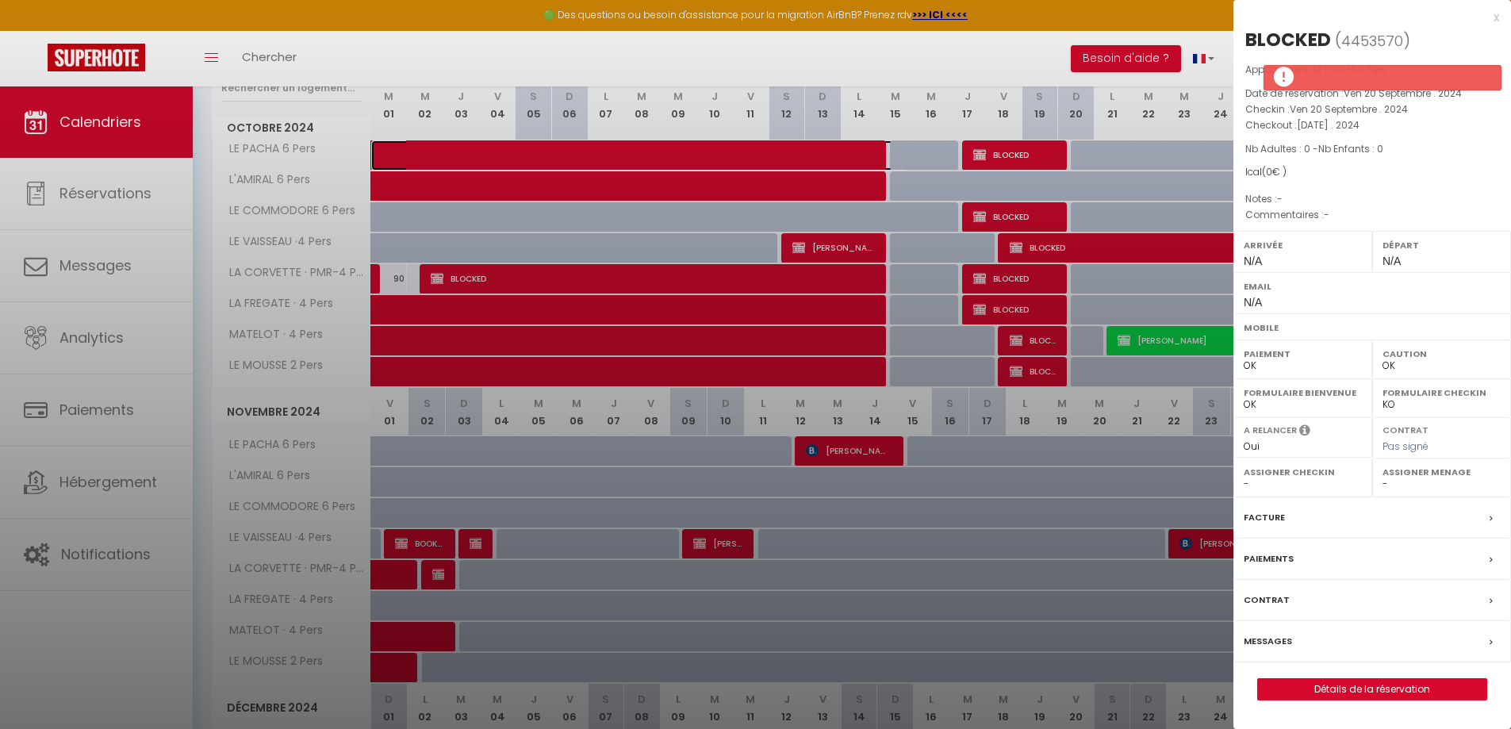
select select "KO"
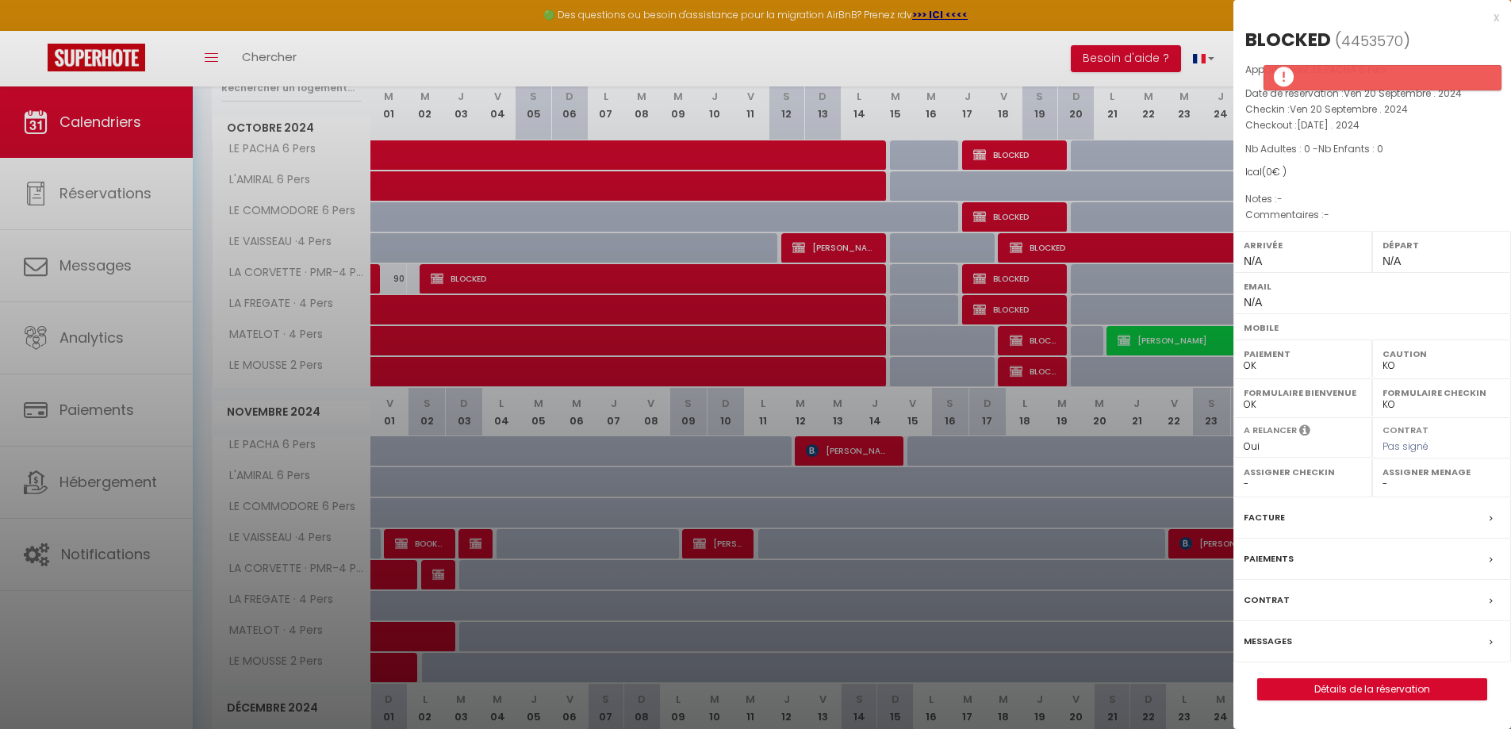
click at [1412, 146] on p "Nb Adultes : 0 - Nb Enfants : 0" at bounding box center [1372, 149] width 254 height 16
click at [638, 186] on div at bounding box center [755, 364] width 1511 height 729
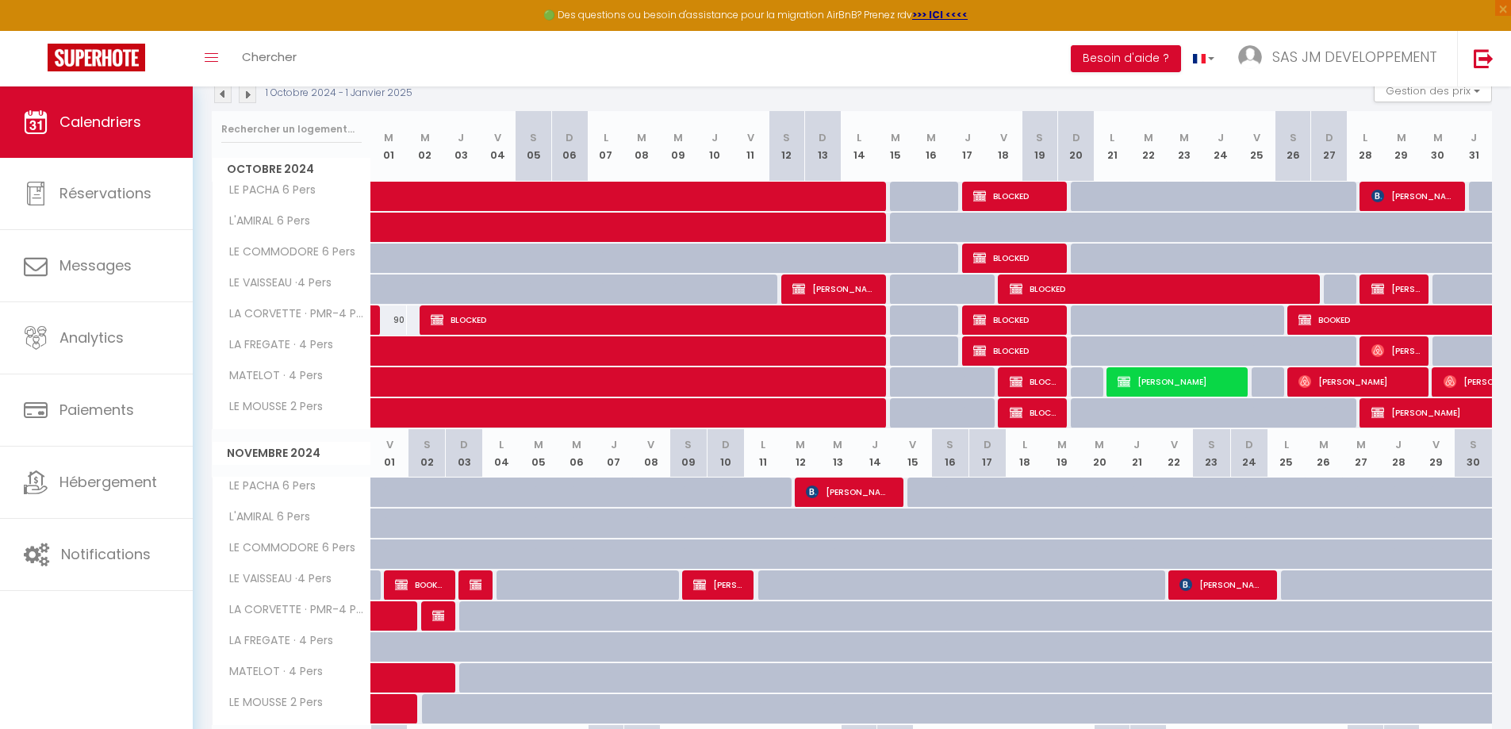
scroll to position [142, 0]
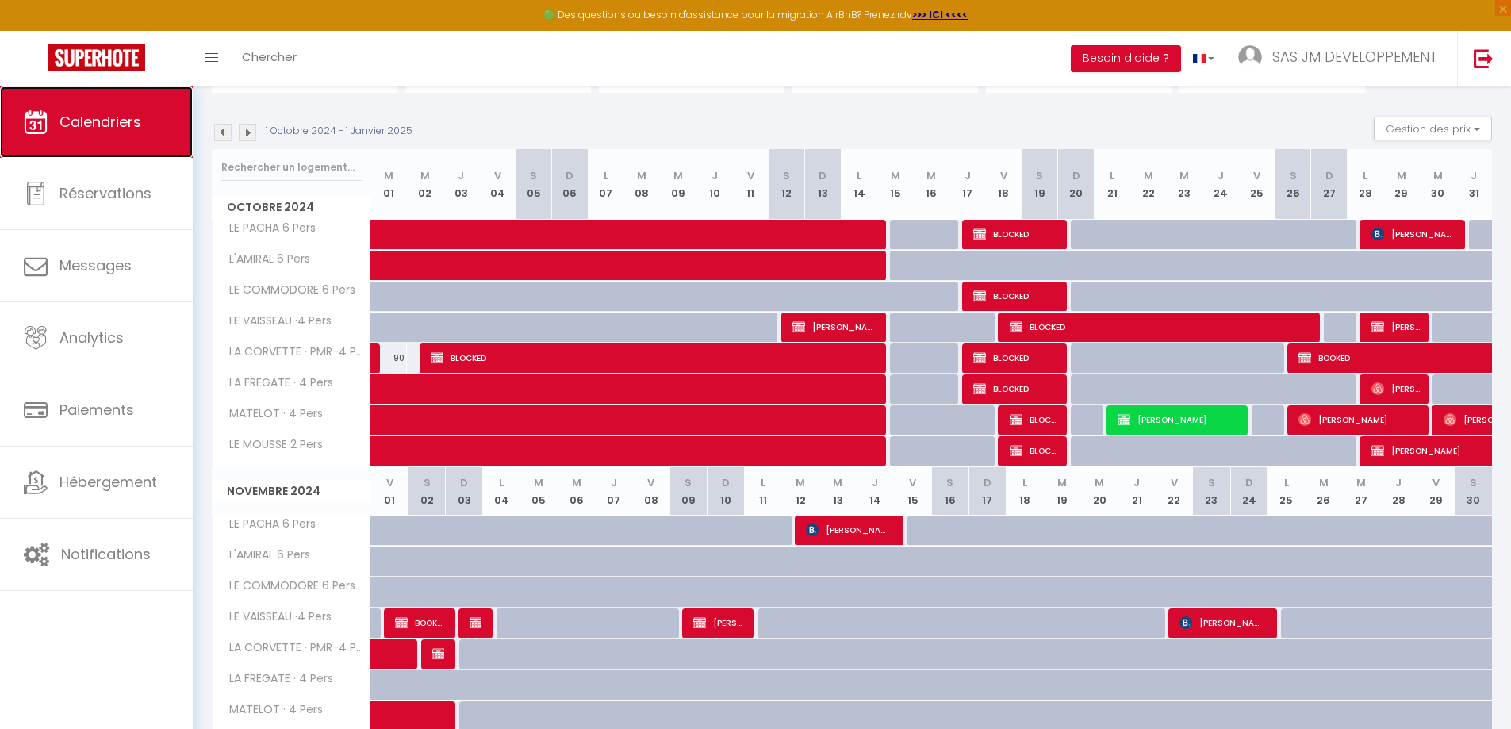
click at [96, 115] on span "Calendriers" at bounding box center [100, 122] width 82 height 20
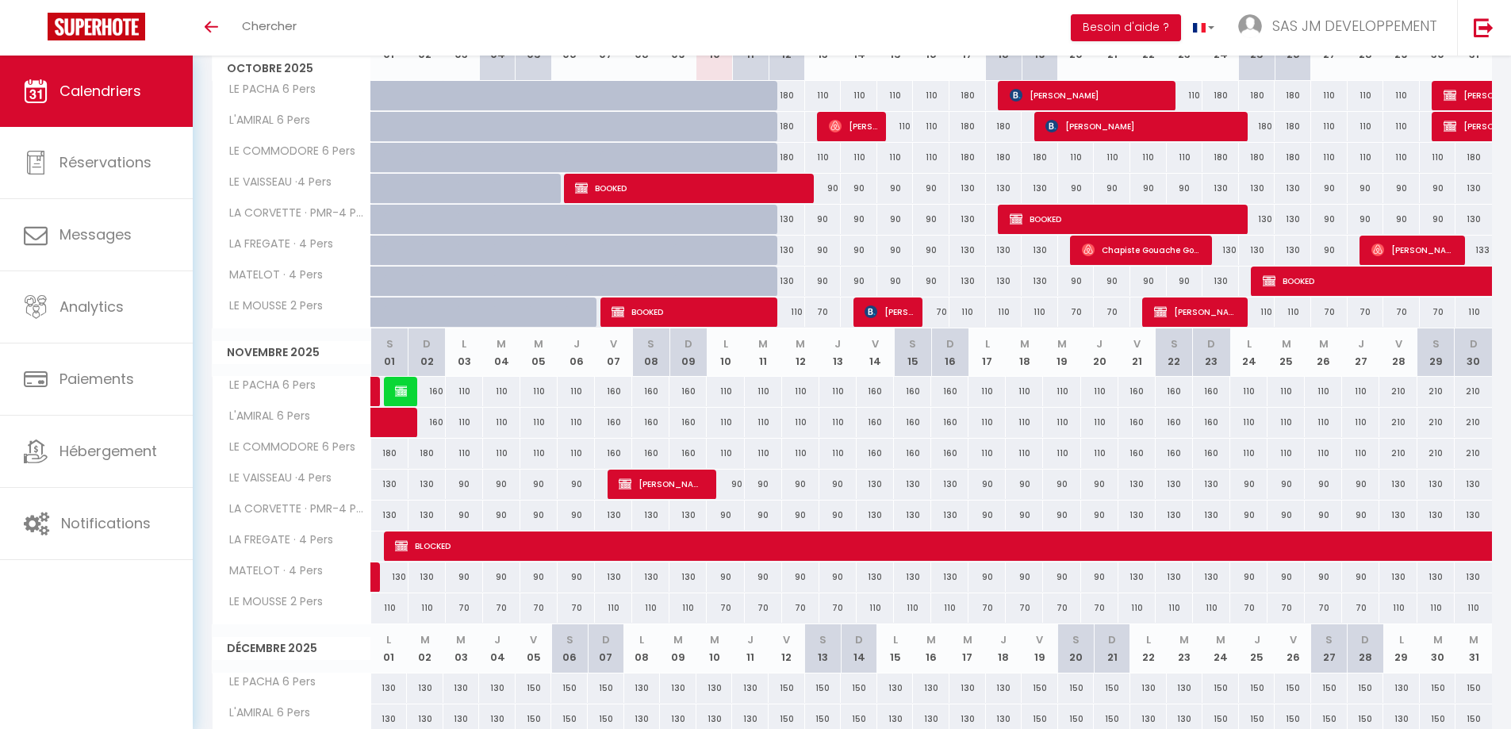
scroll to position [32, 0]
